Goal: Find specific page/section: Find specific page/section

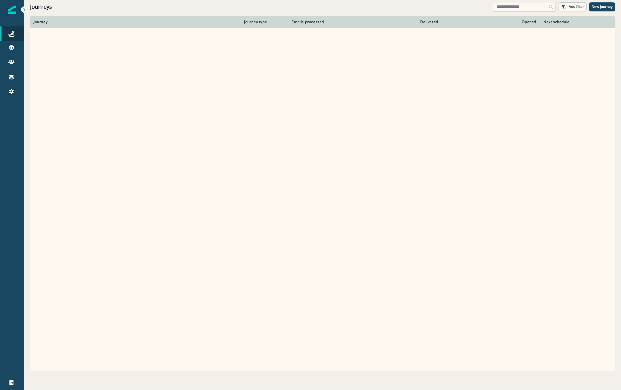
click at [523, 3] on input at bounding box center [524, 7] width 63 height 10
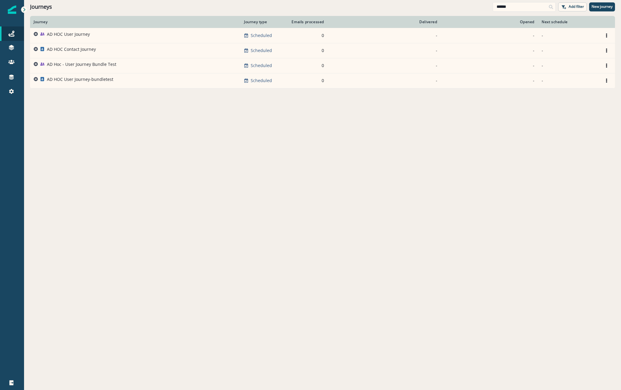
type input "******"
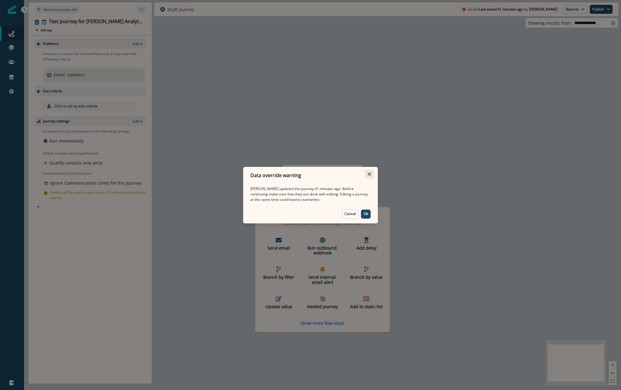
click at [367, 171] on button "Close" at bounding box center [370, 174] width 10 height 10
